Goal: Task Accomplishment & Management: Manage account settings

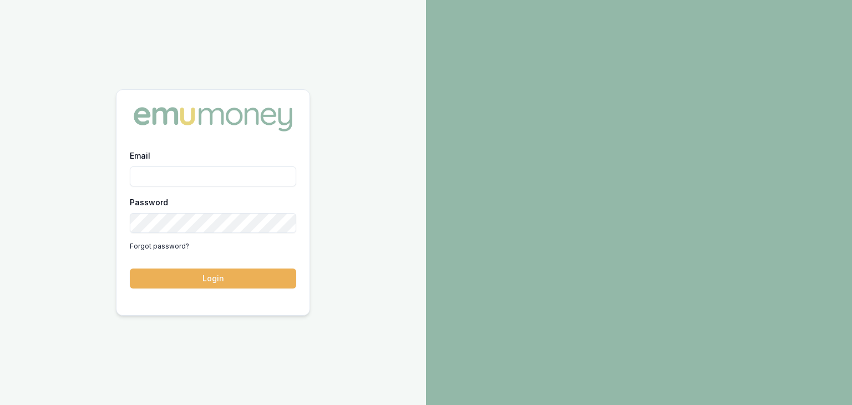
click at [188, 178] on input "Email" at bounding box center [213, 176] width 166 height 20
type input "baron.ketterman@emumoney.com.au"
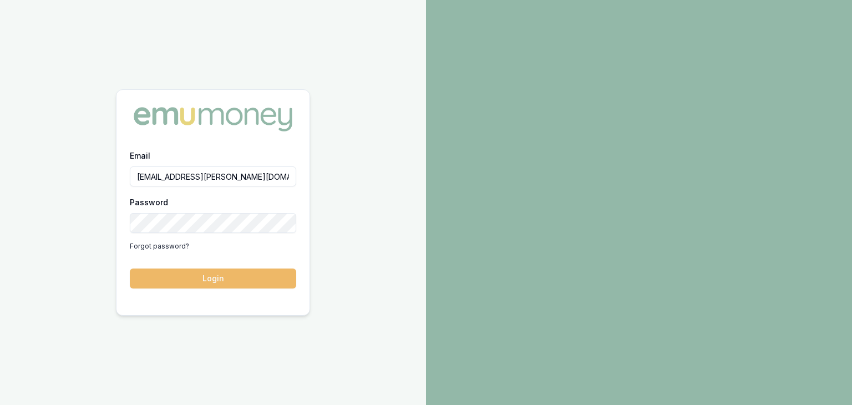
click at [226, 280] on button "Login" at bounding box center [213, 279] width 166 height 20
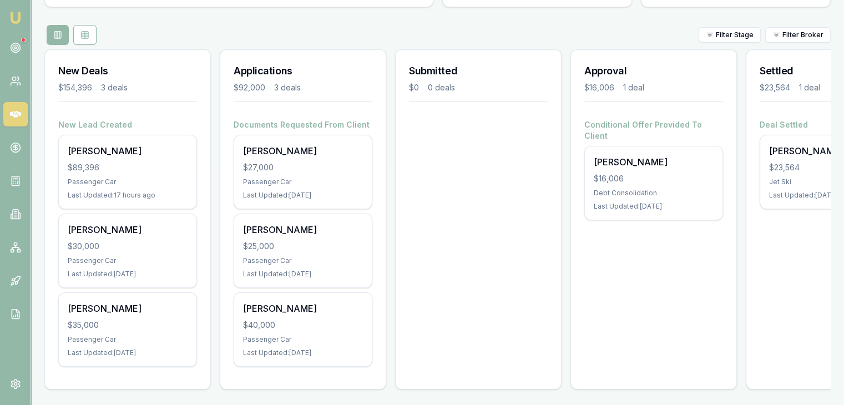
scroll to position [123, 0]
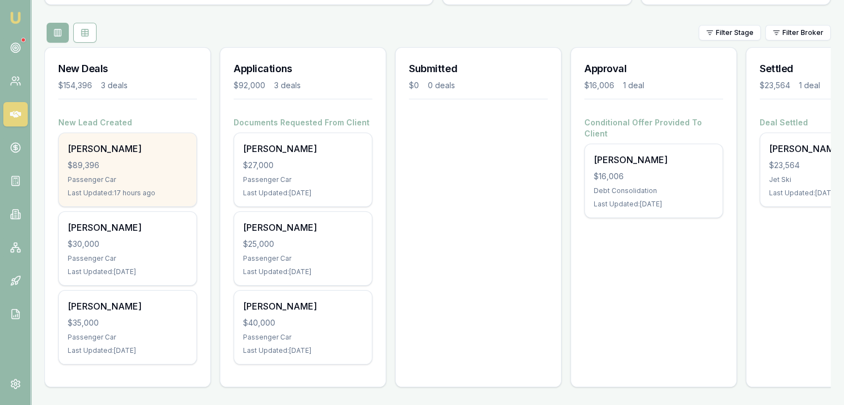
click at [105, 162] on div "$89,396" at bounding box center [128, 165] width 120 height 11
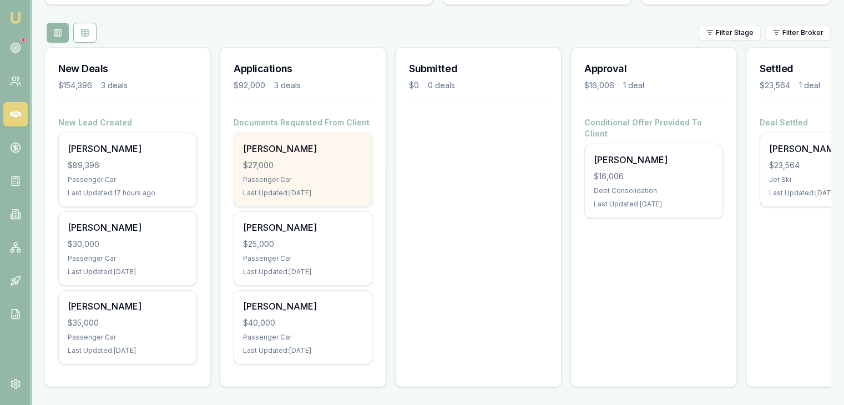
click at [325, 160] on div "$27,000" at bounding box center [303, 165] width 120 height 11
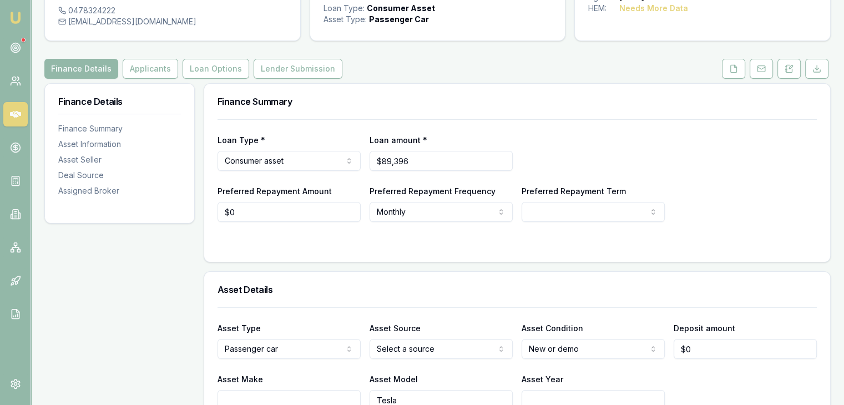
scroll to position [111, 0]
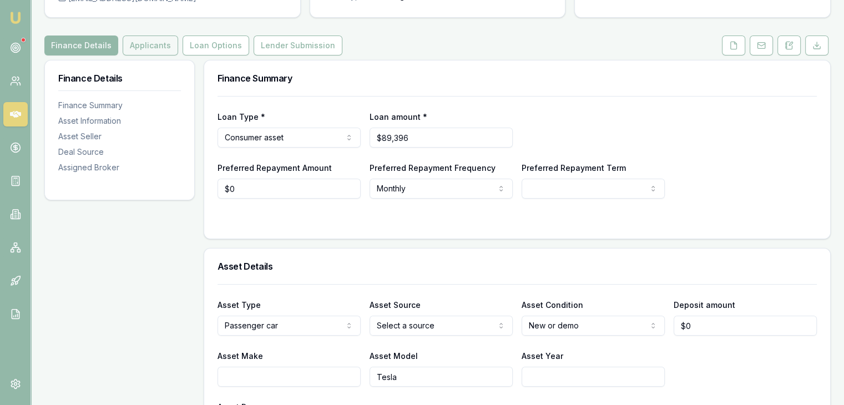
click at [136, 45] on button "Applicants" at bounding box center [150, 46] width 55 height 20
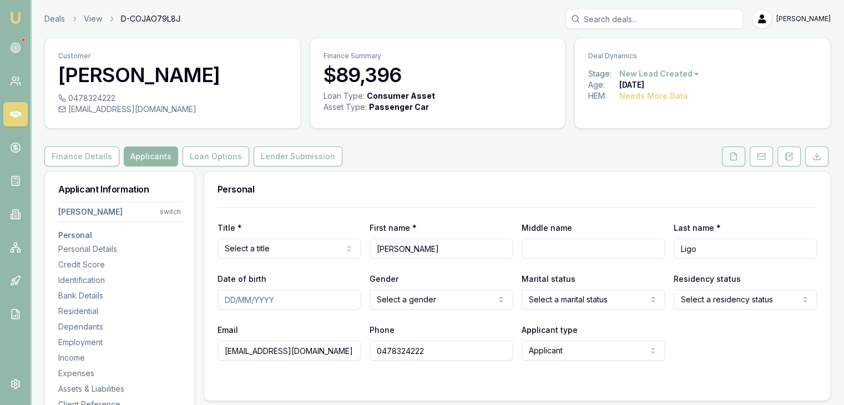
click at [732, 157] on icon at bounding box center [733, 156] width 9 height 9
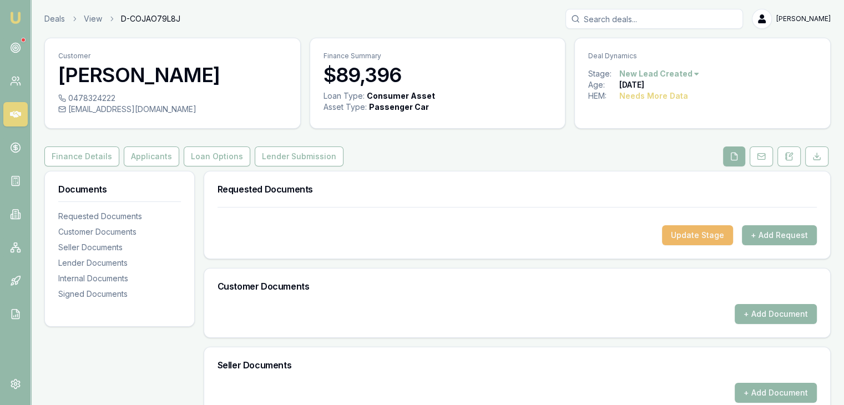
click at [706, 231] on button "Update Stage" at bounding box center [697, 235] width 71 height 20
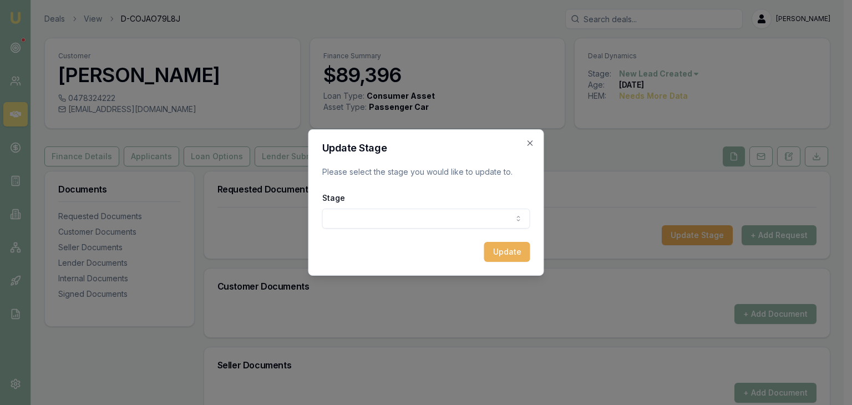
click at [376, 222] on body "Emu Broker Deals View D-COJAO79L8J Baron Ketterman Toggle Menu Customer Julian …" at bounding box center [422, 202] width 844 height 405
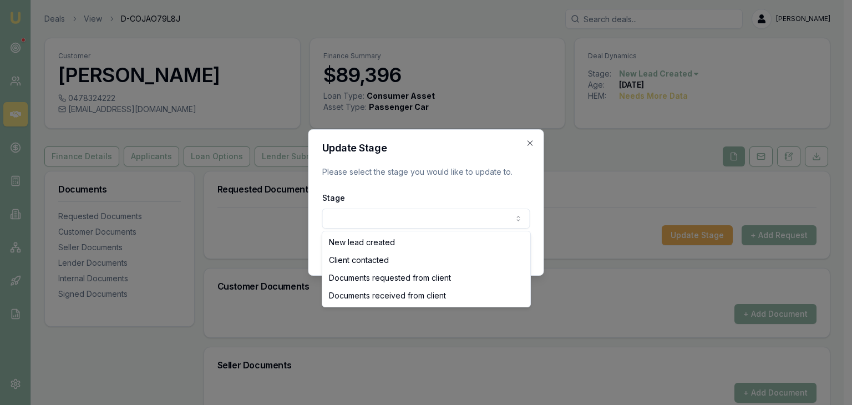
select select "CLIENT_CONTACTED"
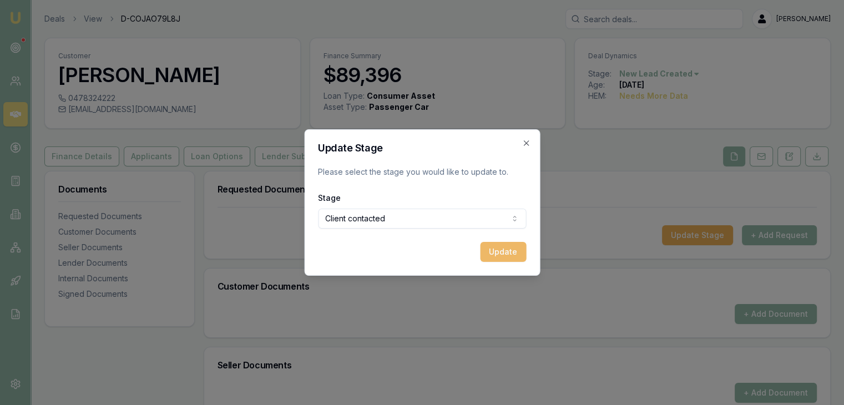
click at [499, 251] on button "Update" at bounding box center [503, 252] width 46 height 20
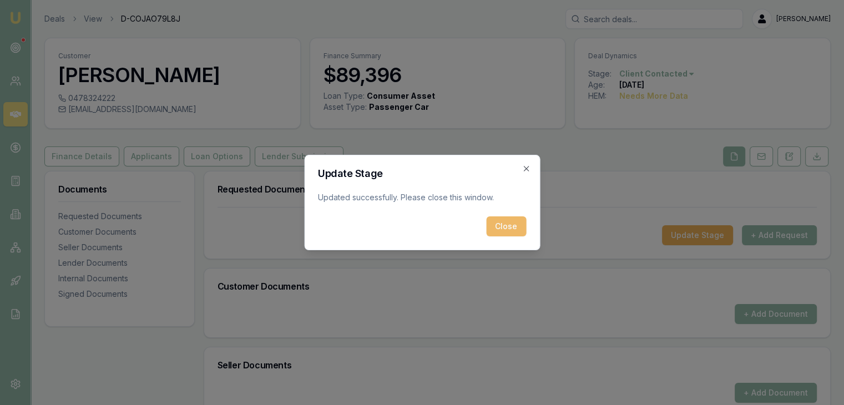
click at [512, 227] on button "Close" at bounding box center [506, 226] width 40 height 20
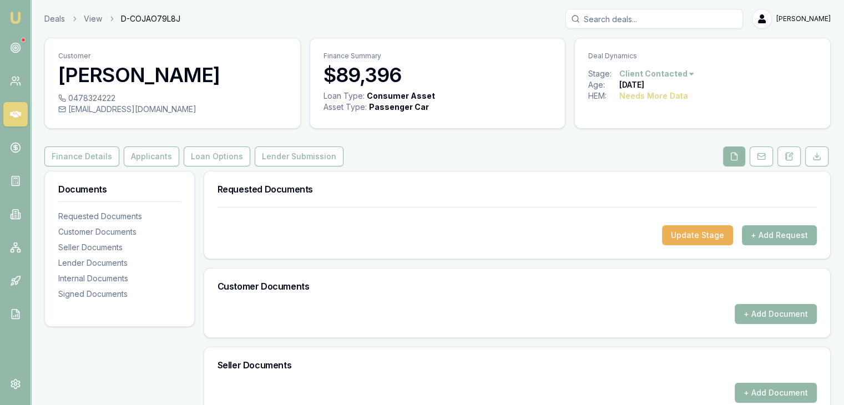
click at [784, 235] on button "+ Add Request" at bounding box center [779, 235] width 75 height 20
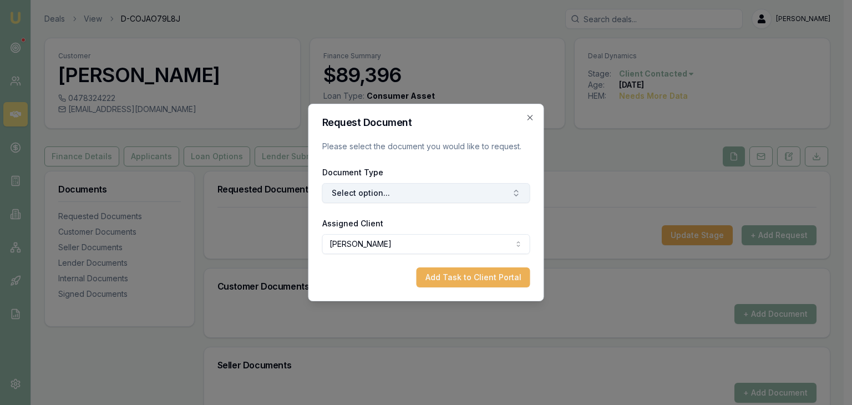
click at [380, 195] on button "Select option..." at bounding box center [426, 193] width 208 height 20
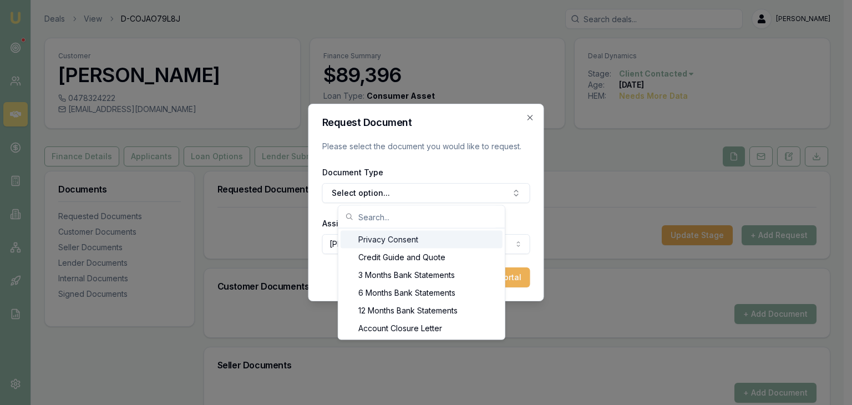
click at [368, 240] on div "Privacy Consent" at bounding box center [422, 240] width 162 height 18
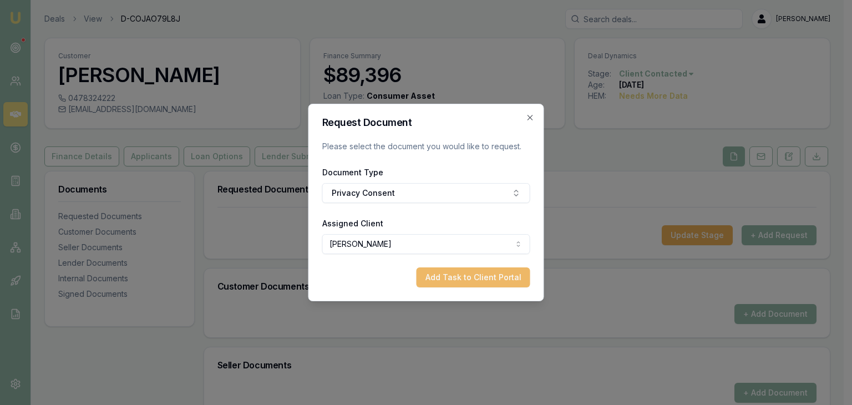
click at [455, 278] on button "Add Task to Client Portal" at bounding box center [474, 277] width 114 height 20
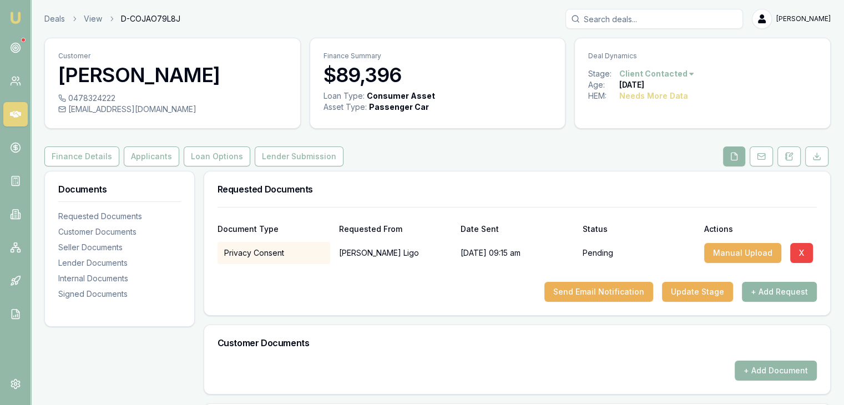
click at [766, 289] on button "+ Add Request" at bounding box center [779, 292] width 75 height 20
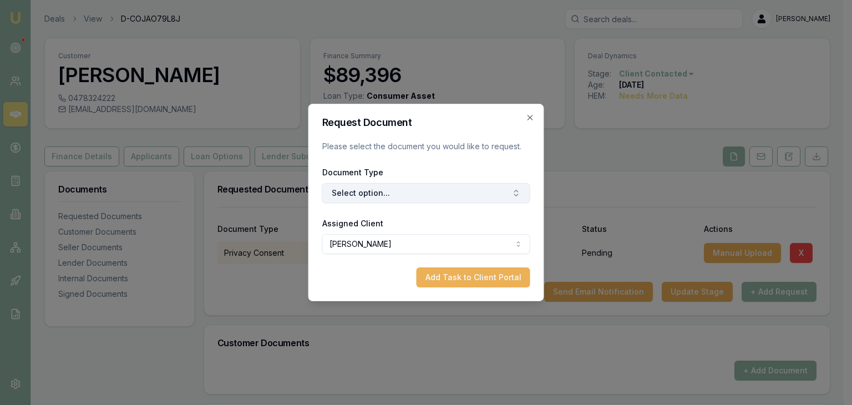
click at [418, 193] on button "Select option..." at bounding box center [426, 193] width 208 height 20
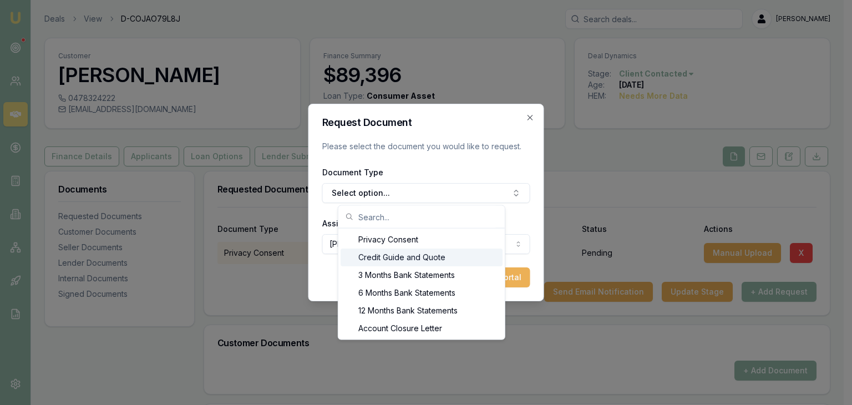
click at [368, 256] on div "Credit Guide and Quote" at bounding box center [422, 258] width 162 height 18
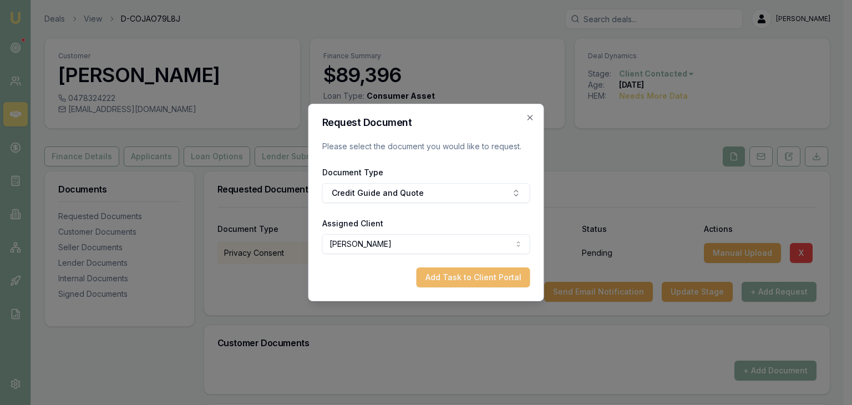
click at [471, 277] on button "Add Task to Client Portal" at bounding box center [474, 277] width 114 height 20
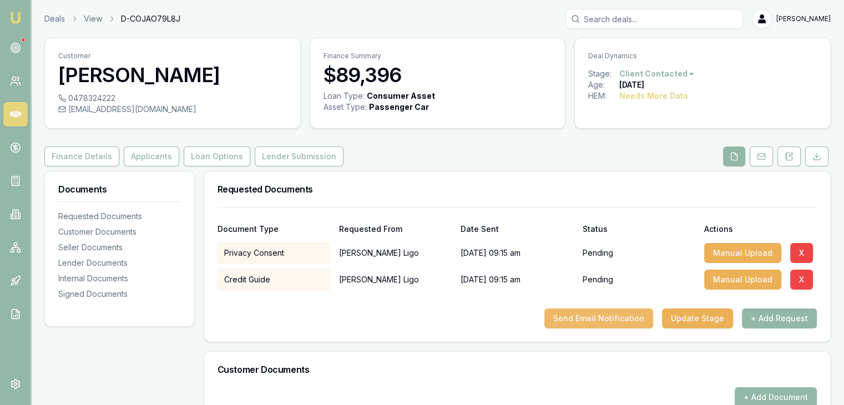
click at [604, 318] on button "Send Email Notification" at bounding box center [598, 319] width 109 height 20
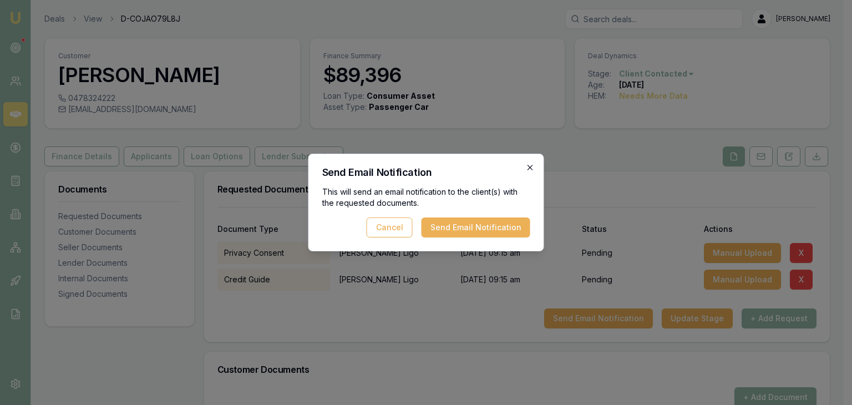
click at [528, 167] on icon "button" at bounding box center [530, 167] width 9 height 9
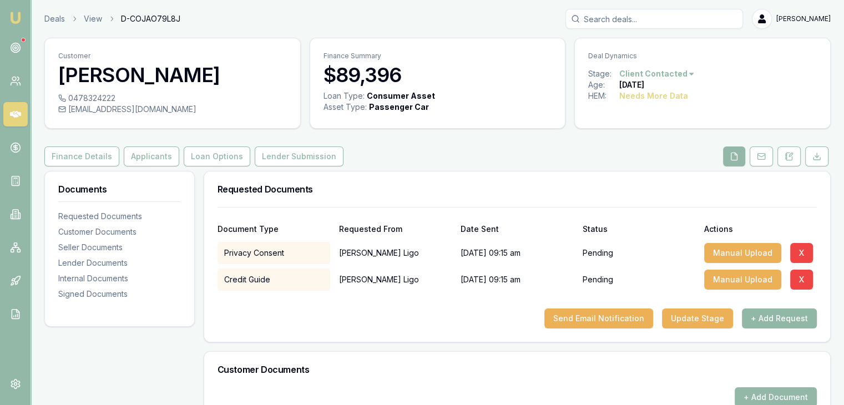
click at [762, 319] on button "+ Add Request" at bounding box center [779, 319] width 75 height 20
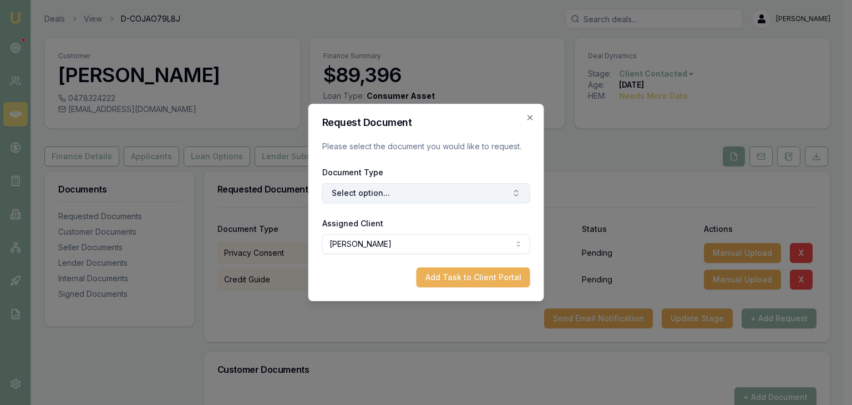
click at [433, 187] on button "Select option..." at bounding box center [426, 193] width 208 height 20
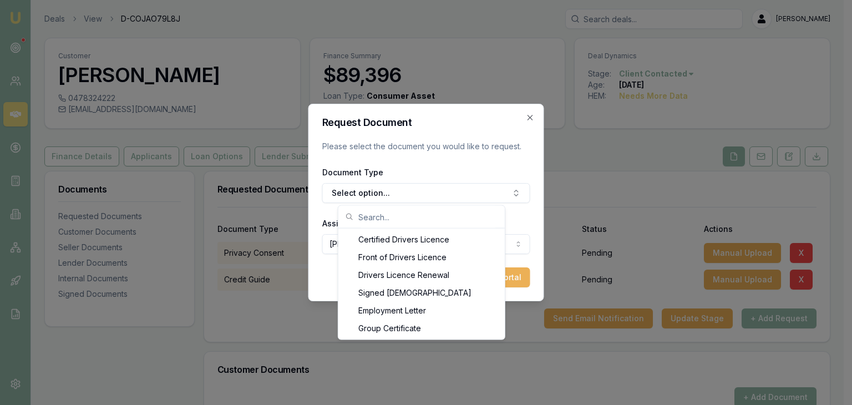
scroll to position [568, 0]
click at [400, 275] on div "Front of Drivers Licence" at bounding box center [422, 275] width 162 height 18
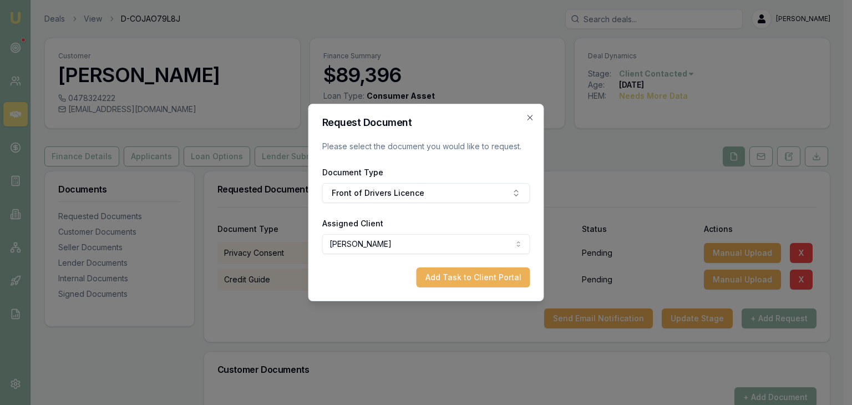
click at [472, 277] on button "Add Task to Client Portal" at bounding box center [474, 277] width 114 height 20
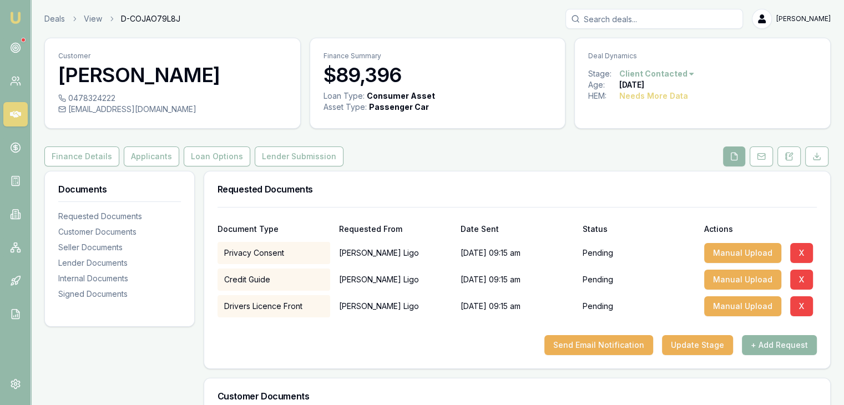
click at [769, 347] on button "+ Add Request" at bounding box center [779, 345] width 75 height 20
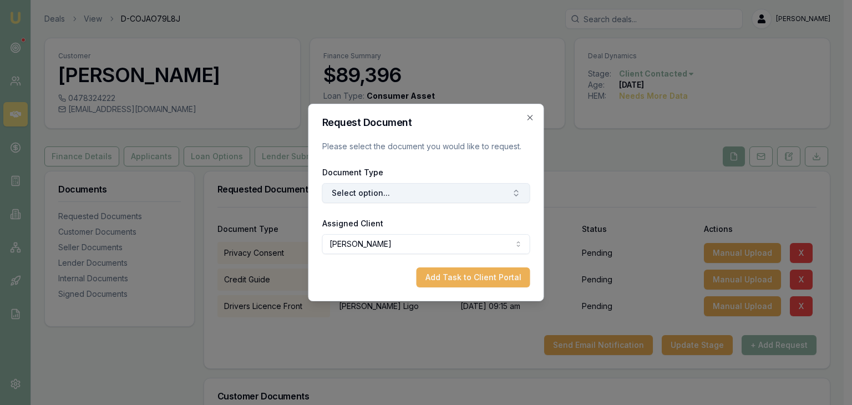
click at [410, 195] on button "Select option..." at bounding box center [426, 193] width 208 height 20
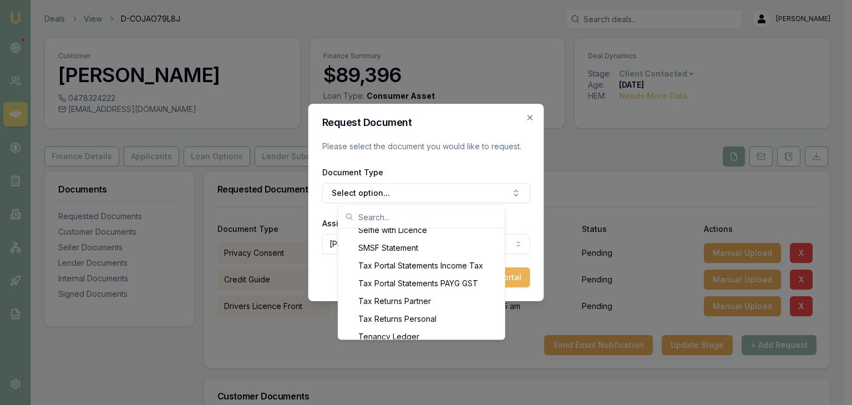
scroll to position [1209, 0]
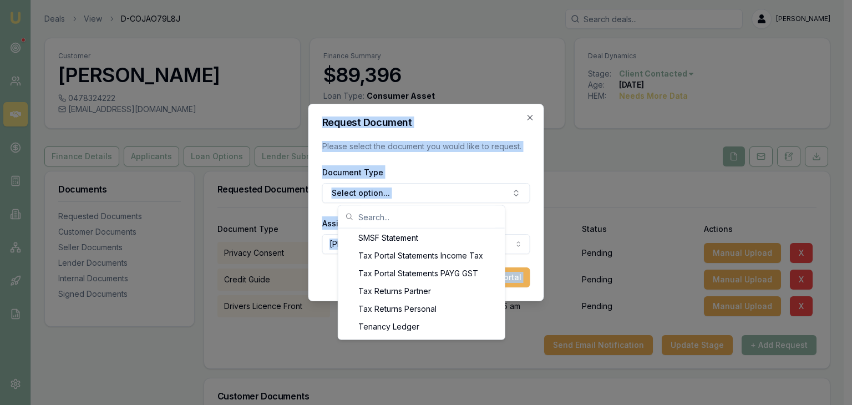
click at [515, 333] on body "Emu Broker Deals View D-COJAO79L8J Baron Ketterman Toggle Menu Customer Julian …" at bounding box center [422, 202] width 844 height 405
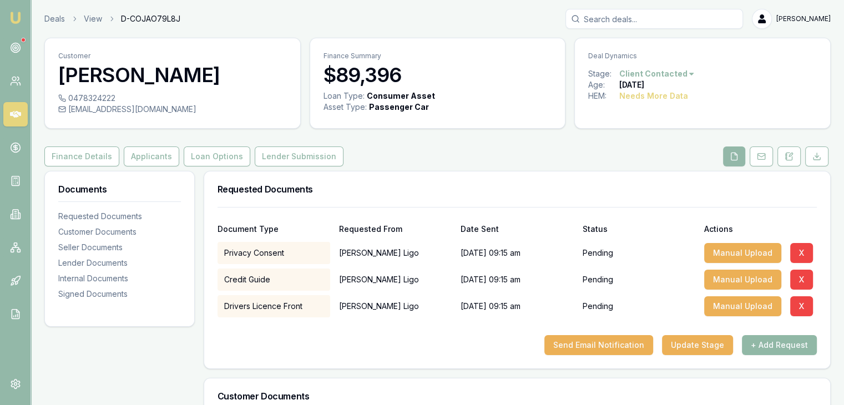
click at [771, 345] on button "+ Add Request" at bounding box center [779, 345] width 75 height 20
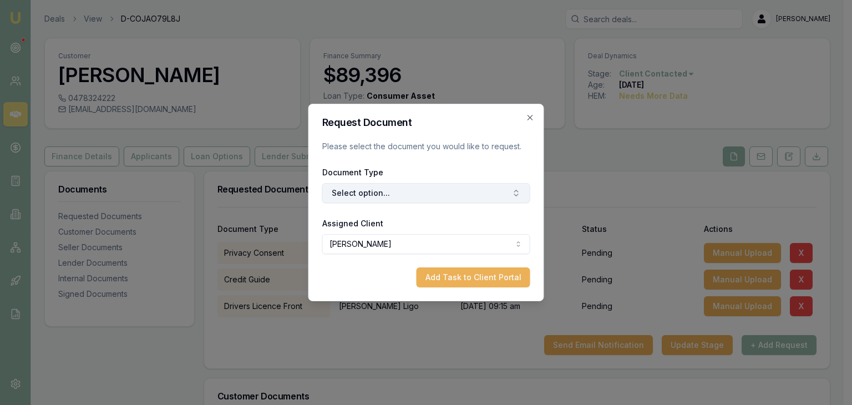
click at [378, 195] on button "Select option..." at bounding box center [426, 193] width 208 height 20
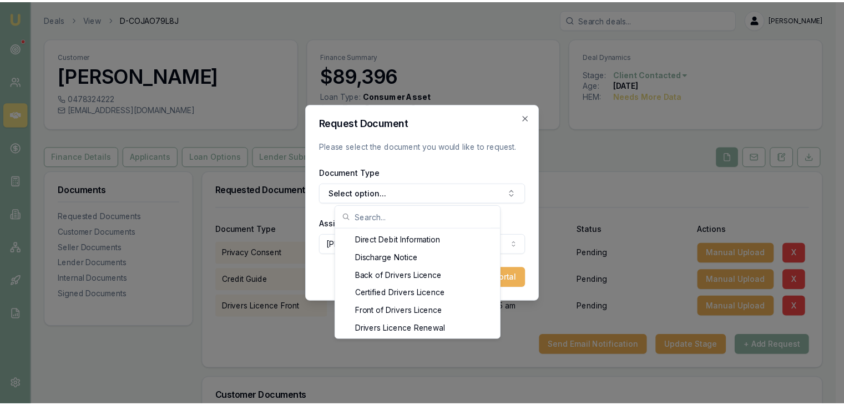
scroll to position [542, 0]
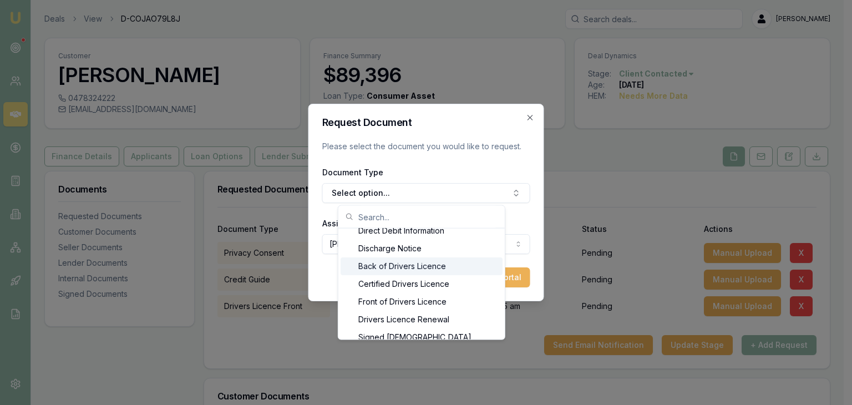
click at [400, 267] on div "Back of Drivers Licence" at bounding box center [422, 266] width 162 height 18
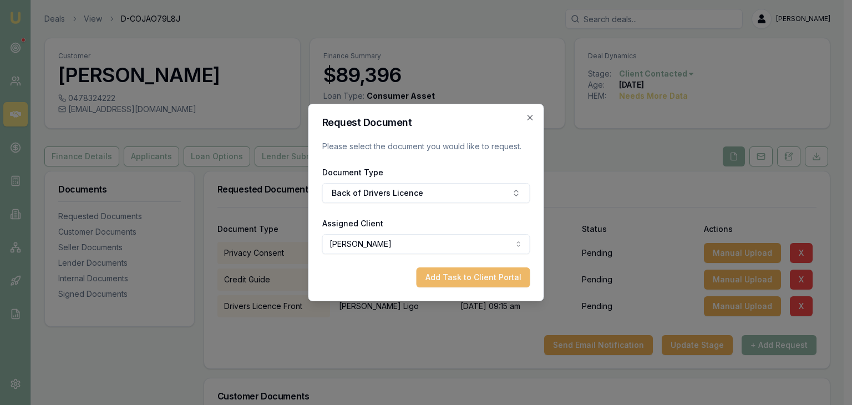
click at [474, 276] on button "Add Task to Client Portal" at bounding box center [474, 277] width 114 height 20
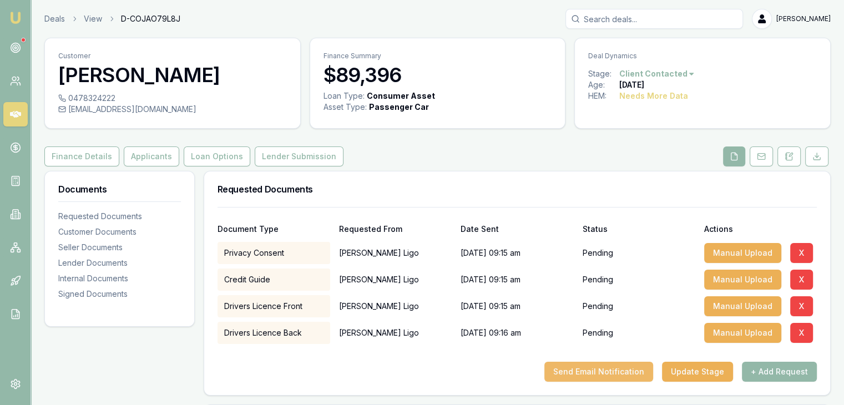
click at [589, 370] on button "Send Email Notification" at bounding box center [598, 372] width 109 height 20
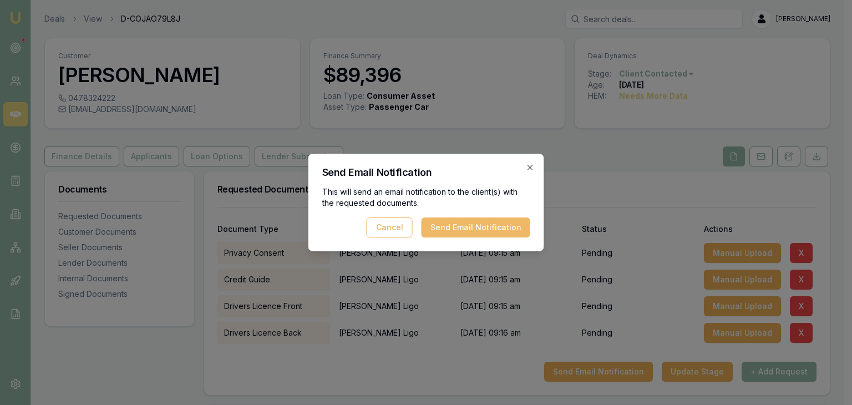
click at [451, 227] on button "Send Email Notification" at bounding box center [476, 228] width 109 height 20
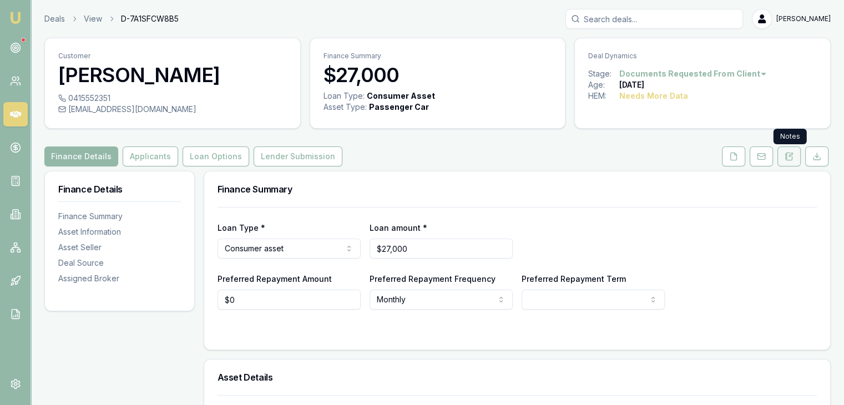
click at [789, 157] on icon at bounding box center [789, 156] width 9 height 9
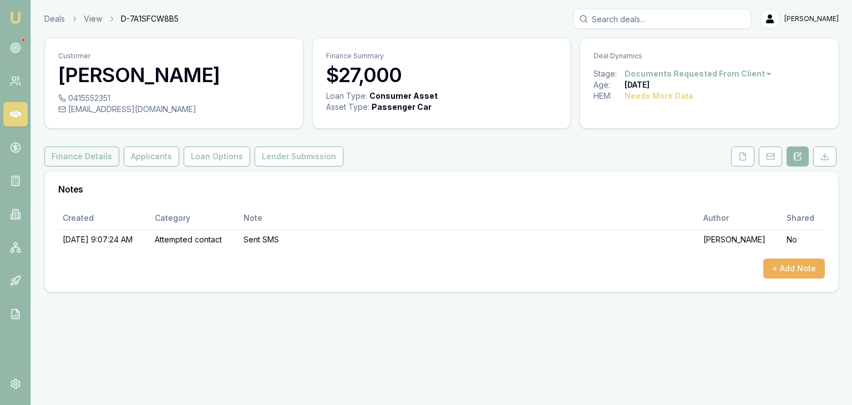
click at [85, 149] on button "Finance Details" at bounding box center [81, 156] width 75 height 20
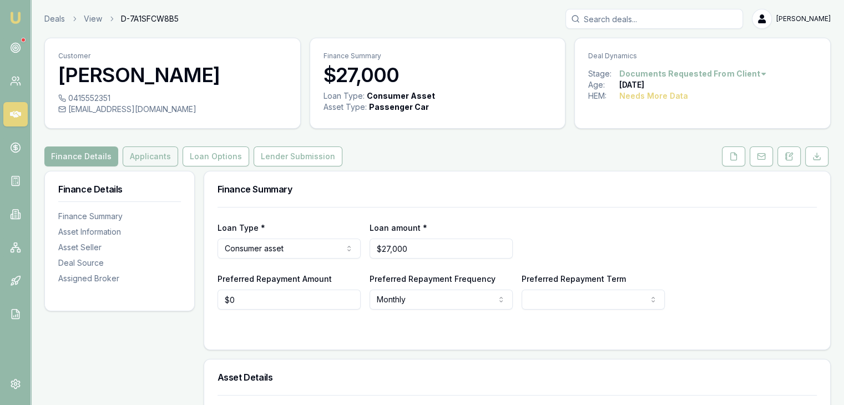
click at [144, 160] on button "Applicants" at bounding box center [150, 156] width 55 height 20
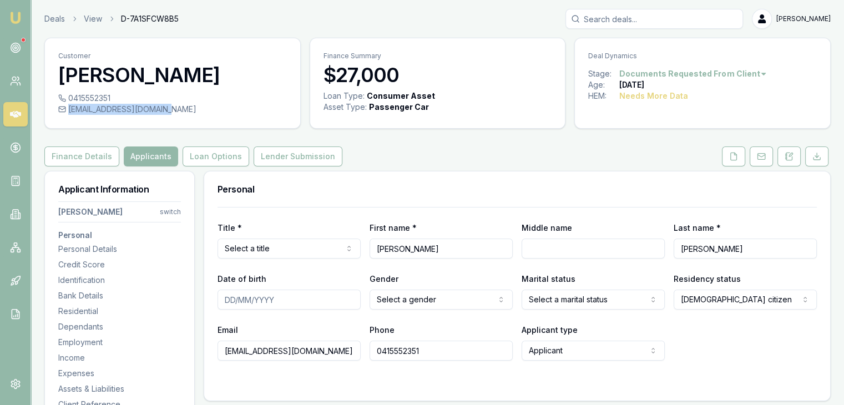
drag, startPoint x: 69, startPoint y: 112, endPoint x: 166, endPoint y: 118, distance: 97.3
click at [166, 118] on div "0415552351 [EMAIL_ADDRESS][DOMAIN_NAME]" at bounding box center [172, 111] width 255 height 36
click at [787, 155] on icon at bounding box center [789, 156] width 9 height 9
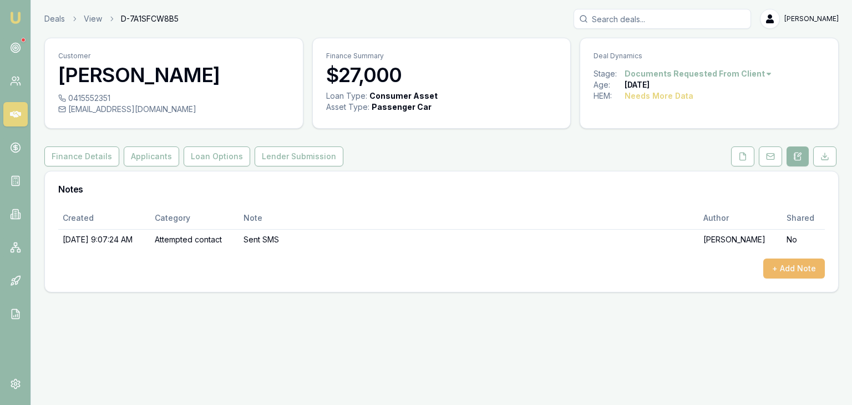
click at [792, 268] on button "+ Add Note" at bounding box center [795, 269] width 62 height 20
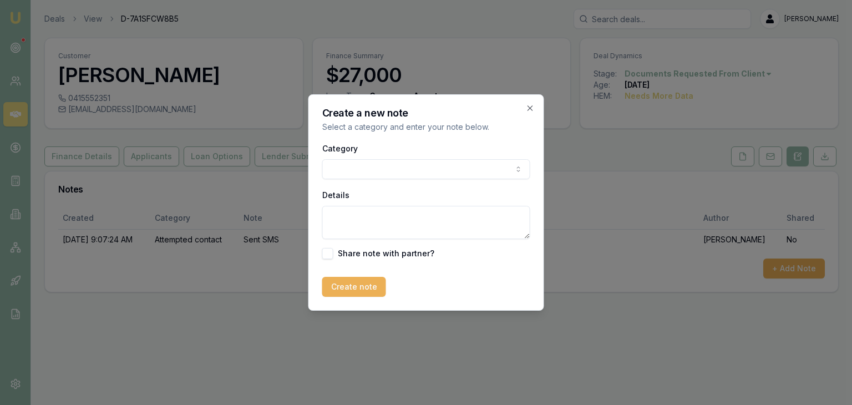
click at [452, 168] on body "Emu Broker Deals View D-7A1SFCW8B5 [PERSON_NAME] Toggle Menu Customer [PERSON_N…" at bounding box center [426, 202] width 852 height 405
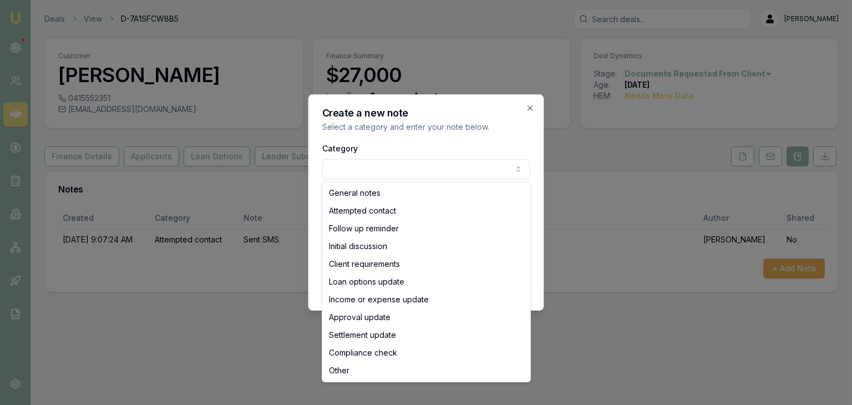
select select "ATTEMPTED_CONTACT"
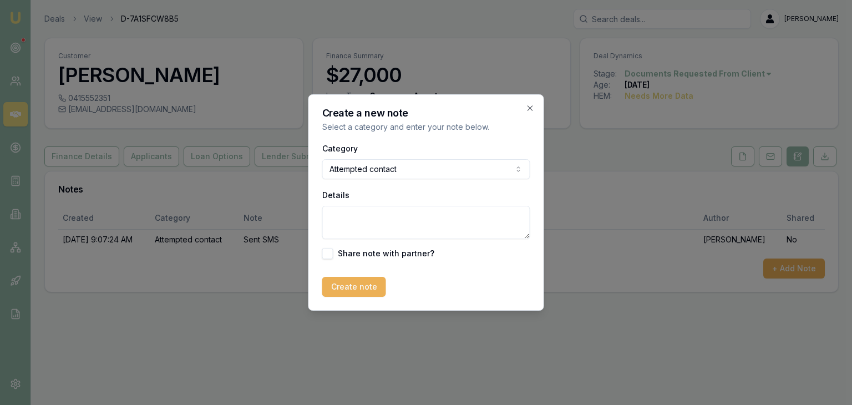
click at [396, 224] on textarea "Details" at bounding box center [426, 222] width 208 height 33
type textarea "Email"
click at [342, 290] on button "Create note" at bounding box center [354, 287] width 64 height 20
